Goal: Transaction & Acquisition: Purchase product/service

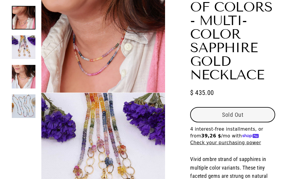
select select "3"
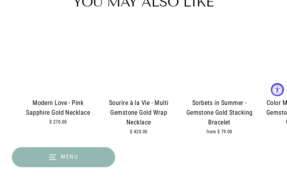
scroll to position [974, 0]
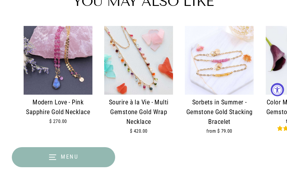
click at [199, 60] on img at bounding box center [219, 60] width 69 height 69
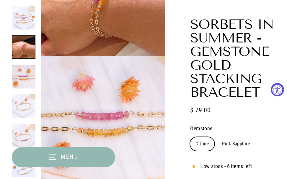
select select "3"
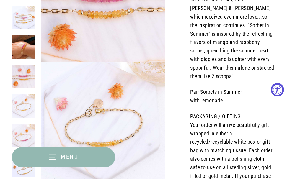
scroll to position [207, 0]
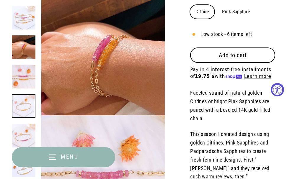
click at [217, 55] on button "Add to cart" at bounding box center [232, 55] width 85 height 15
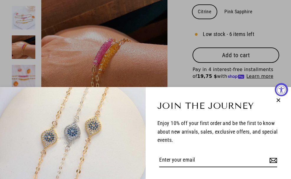
drag, startPoint x: 278, startPoint y: 100, endPoint x: 267, endPoint y: 103, distance: 10.7
click at [278, 100] on icon "button" at bounding box center [278, 100] width 3 height 3
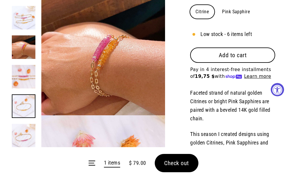
click at [181, 164] on span "Check out" at bounding box center [176, 163] width 25 height 7
